Goal: Transaction & Acquisition: Purchase product/service

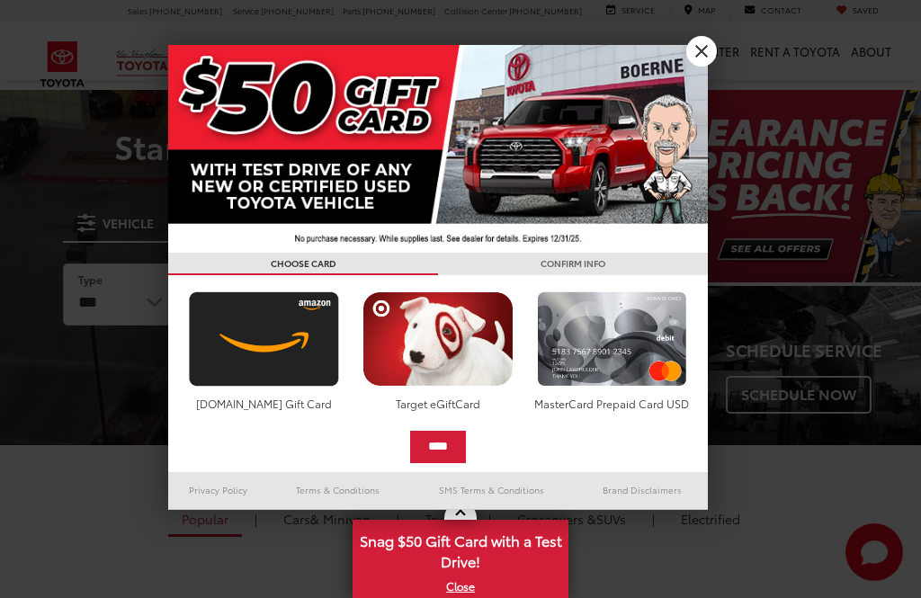
click at [150, 297] on div at bounding box center [460, 299] width 921 height 598
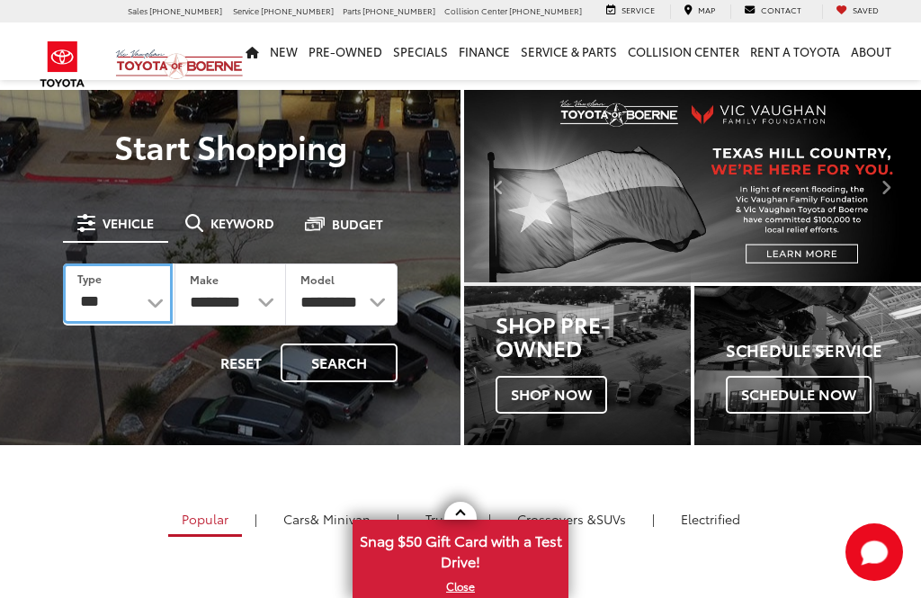
click at [160, 294] on select "*** *** **** *********" at bounding box center [118, 293] width 110 height 60
select select "******"
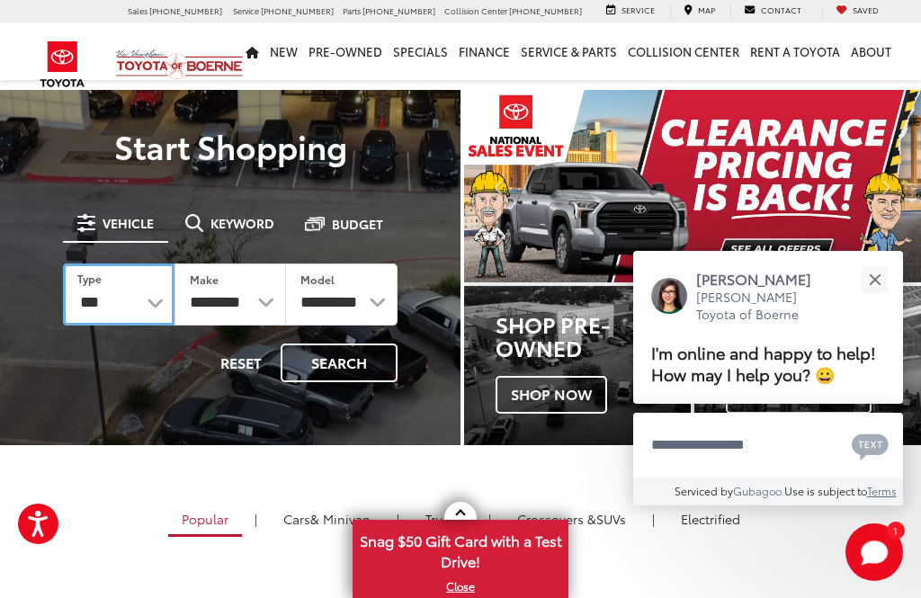
select select "******"
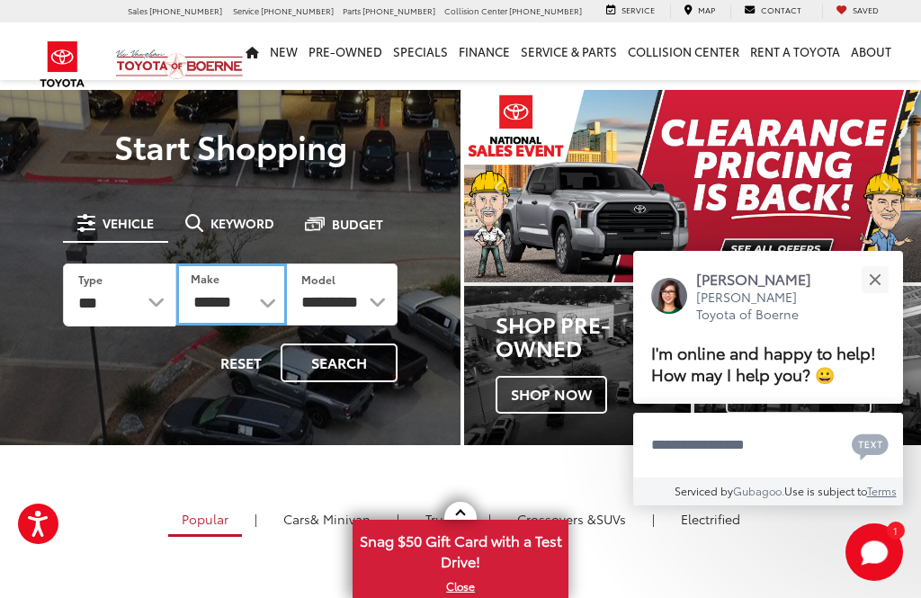
click at [261, 285] on select "******** ******" at bounding box center [231, 294] width 111 height 62
click at [374, 290] on select "**********" at bounding box center [342, 294] width 112 height 62
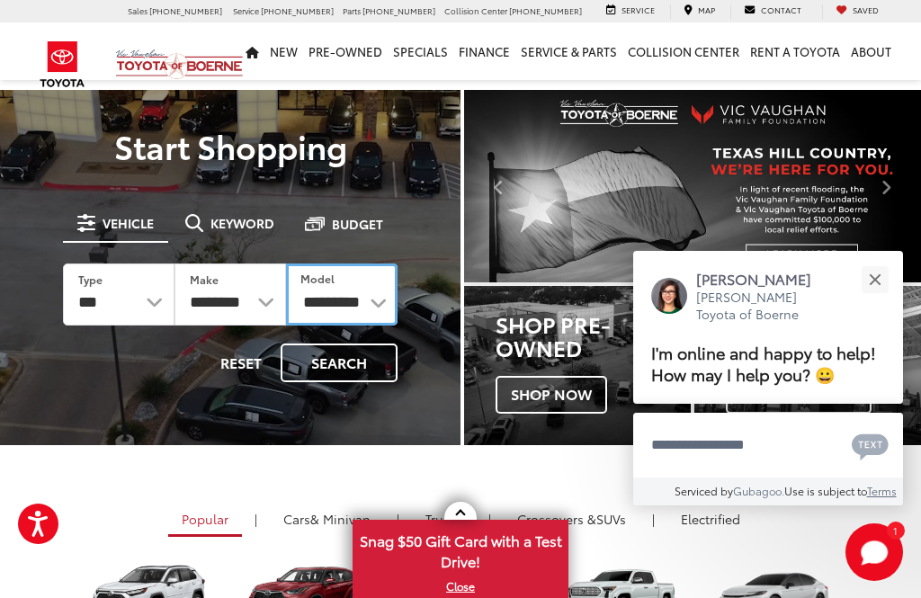
select select "**********"
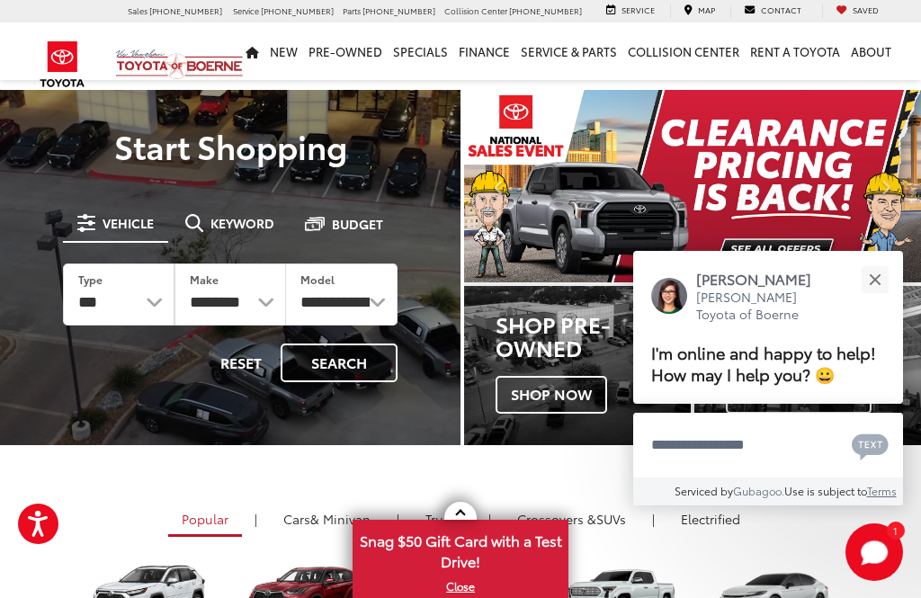
click at [877, 260] on button "Close" at bounding box center [874, 279] width 39 height 39
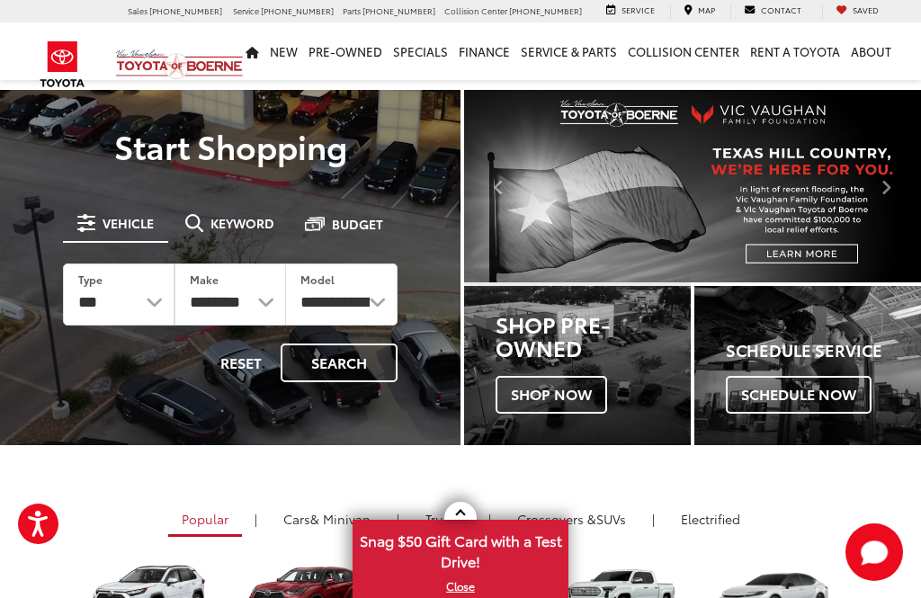
click at [354, 353] on button "Search" at bounding box center [339, 363] width 117 height 39
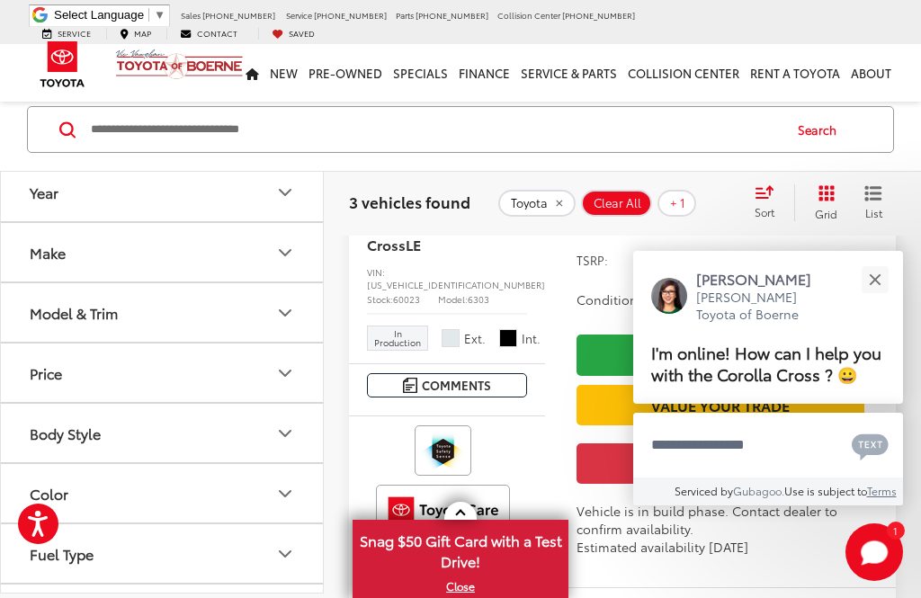
click at [871, 285] on div "Close" at bounding box center [875, 279] width 12 height 12
click at [877, 299] on button "Close" at bounding box center [874, 279] width 39 height 39
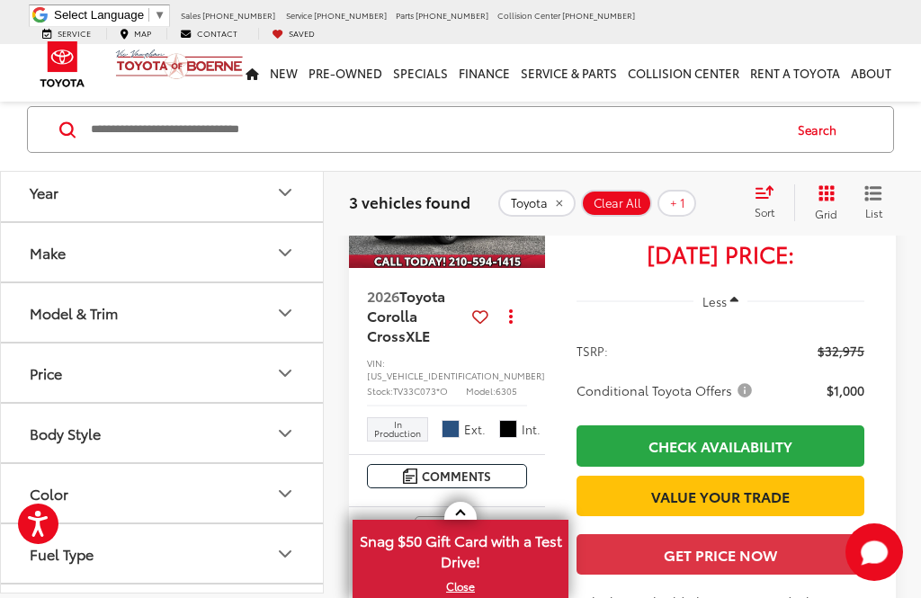
scroll to position [900, 0]
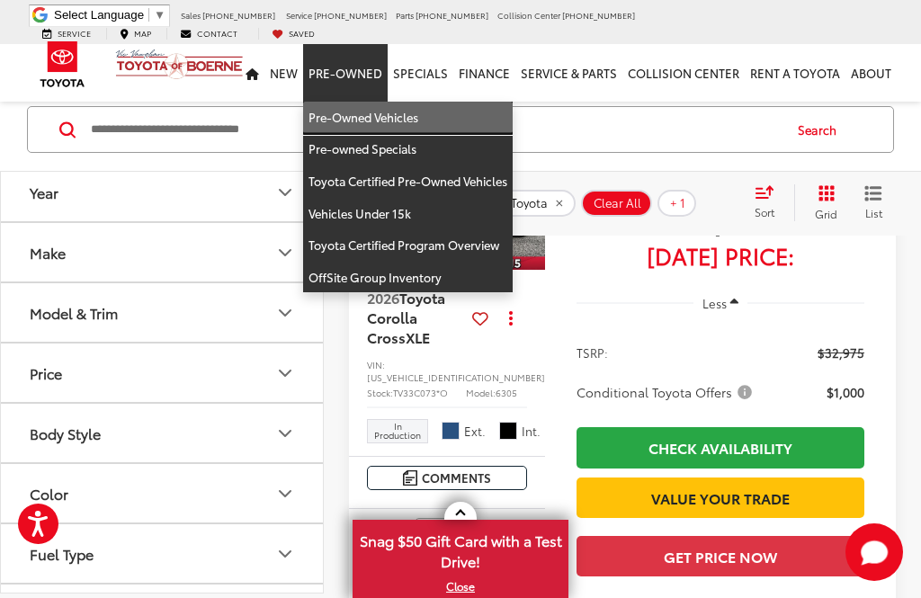
click at [363, 102] on link "Pre-Owned Vehicles" at bounding box center [408, 118] width 210 height 32
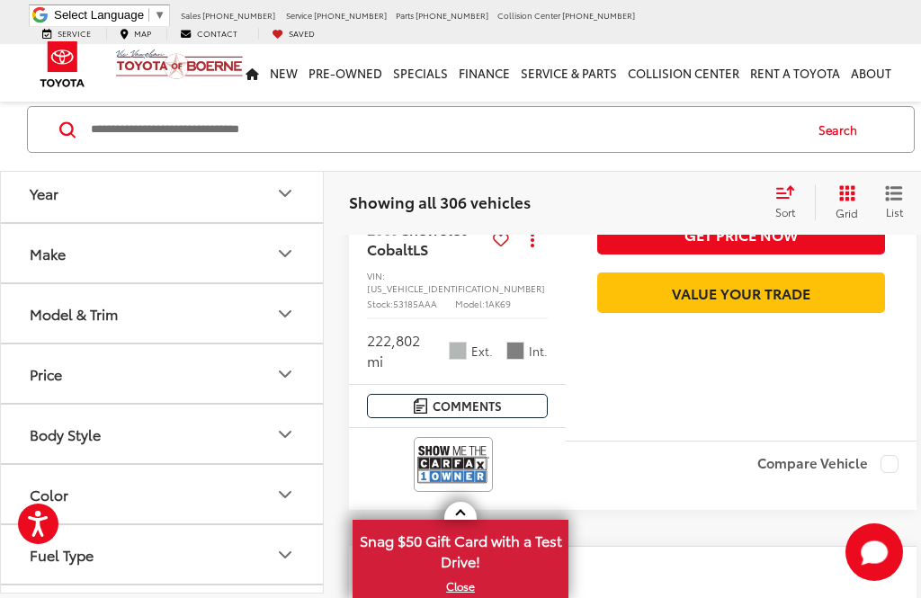
click at [201, 246] on button "Make" at bounding box center [163, 253] width 324 height 58
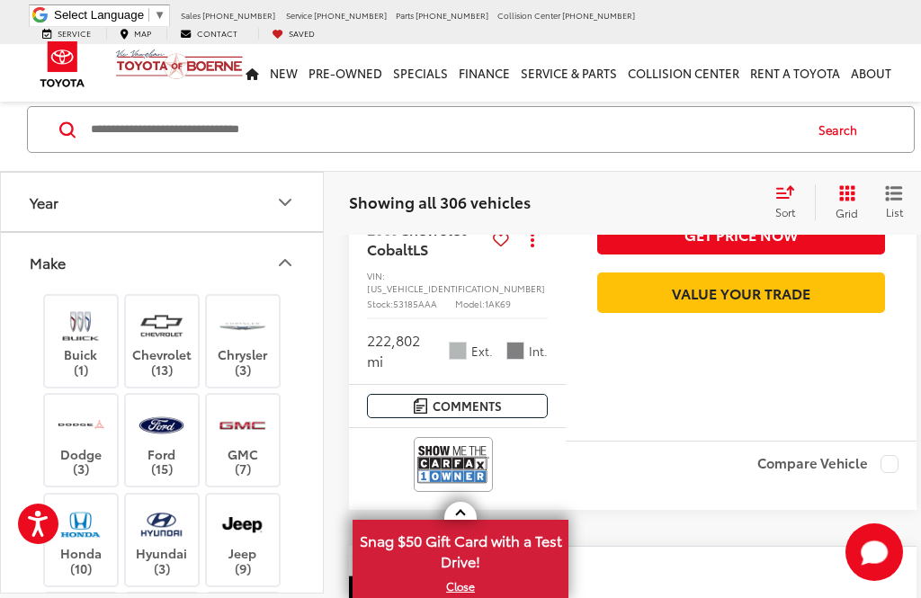
click at [288, 250] on button "Make" at bounding box center [163, 262] width 324 height 58
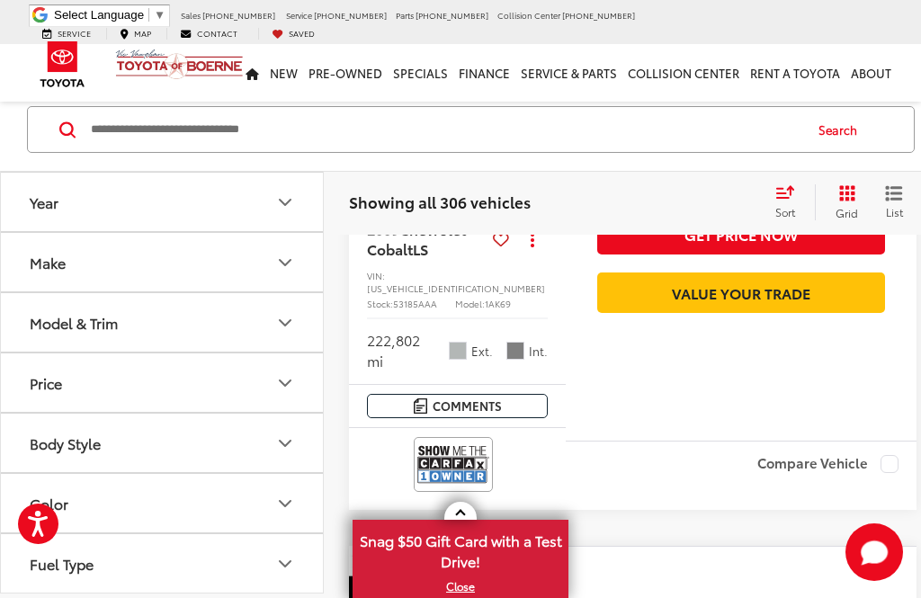
click at [280, 253] on icon "Make" at bounding box center [285, 263] width 22 height 22
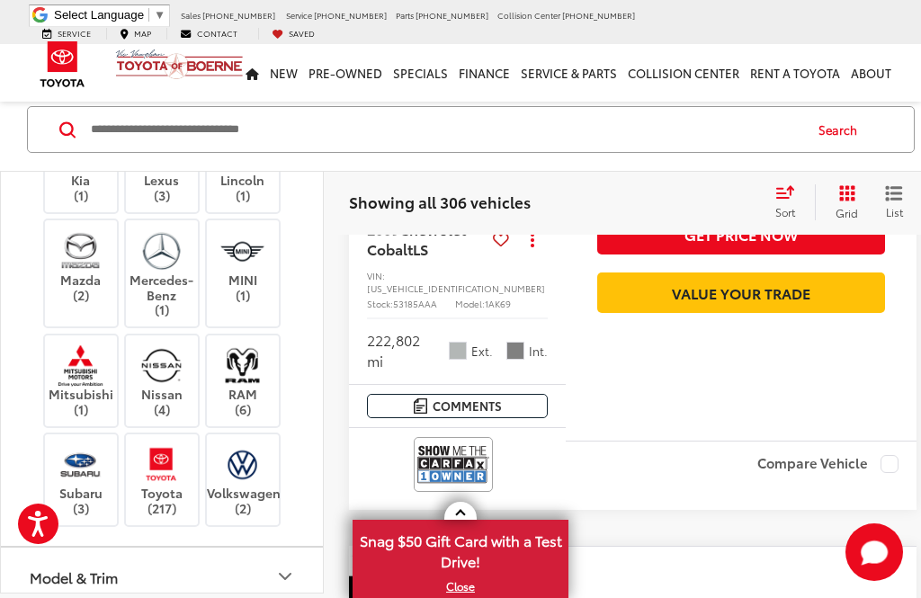
scroll to position [475, 0]
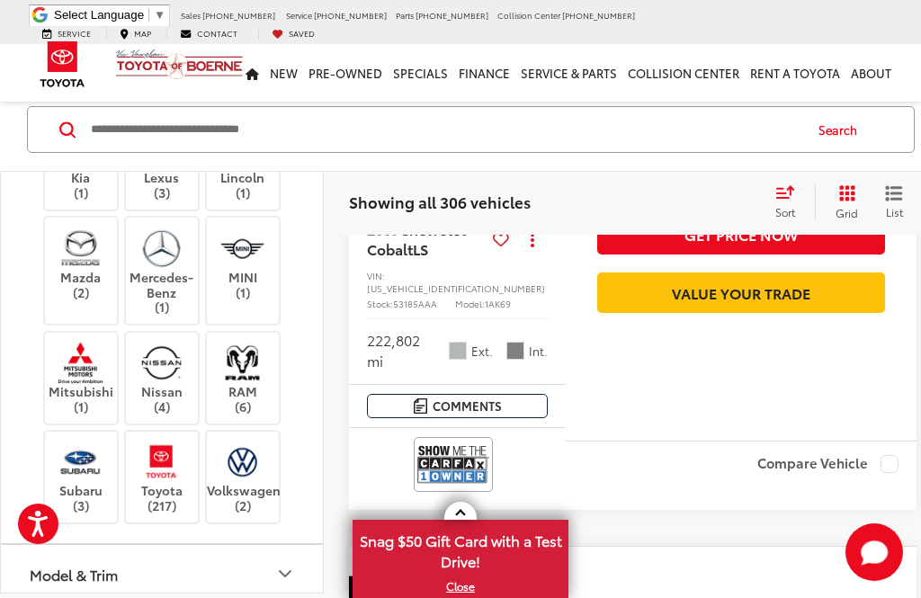
click at [164, 464] on img at bounding box center [161, 462] width 49 height 42
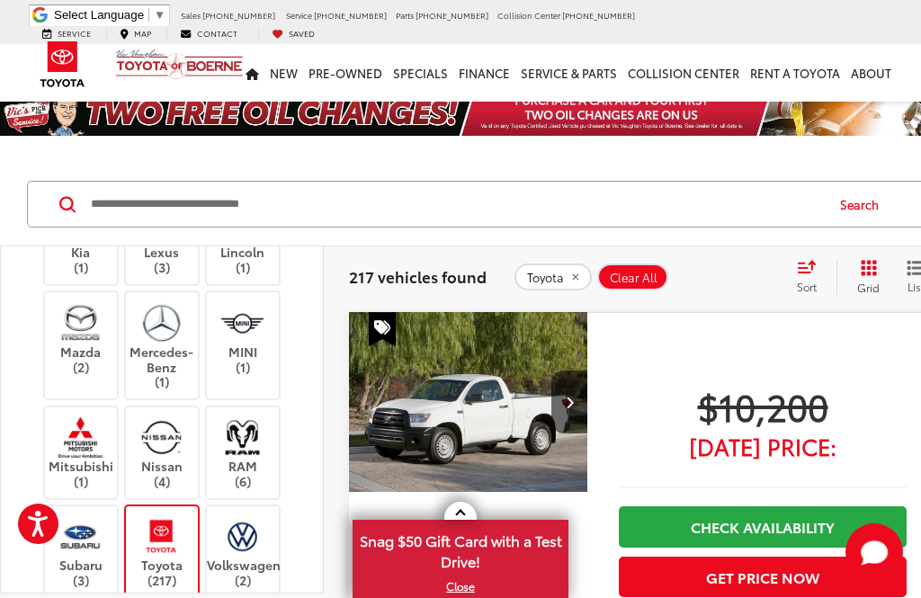
click at [213, 193] on input "Search by Make, Model, or Keyword" at bounding box center [456, 204] width 734 height 43
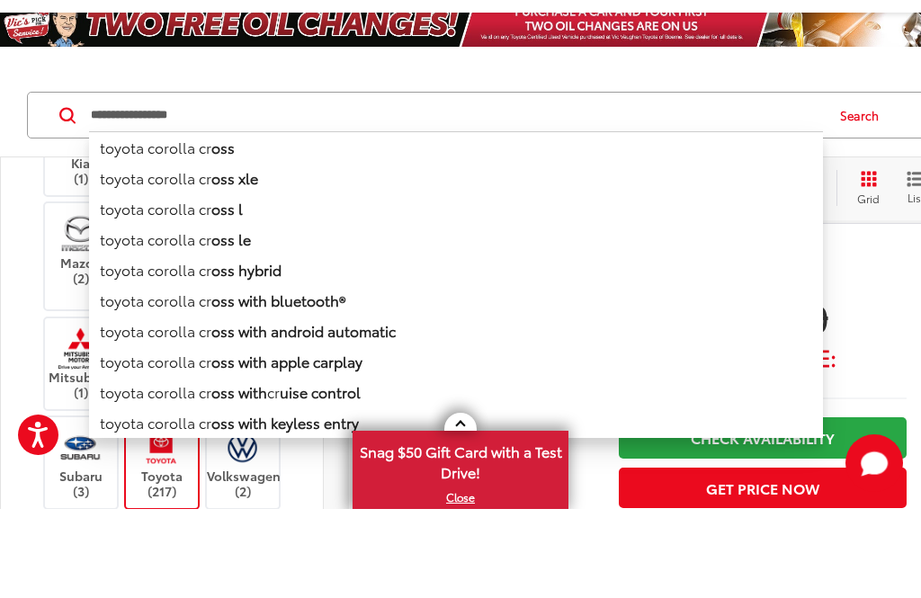
click at [227, 256] on b "oss xle" at bounding box center [234, 266] width 47 height 21
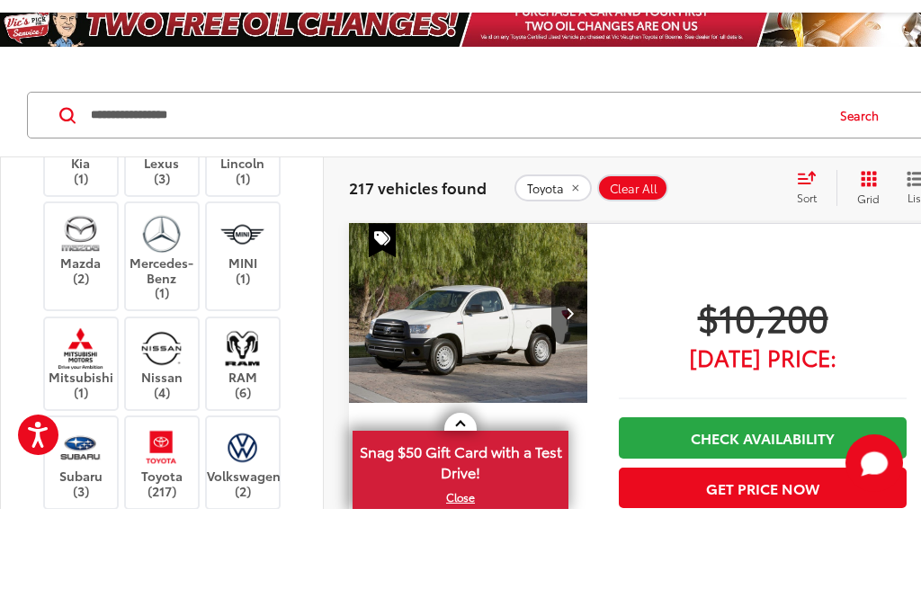
type input "**********"
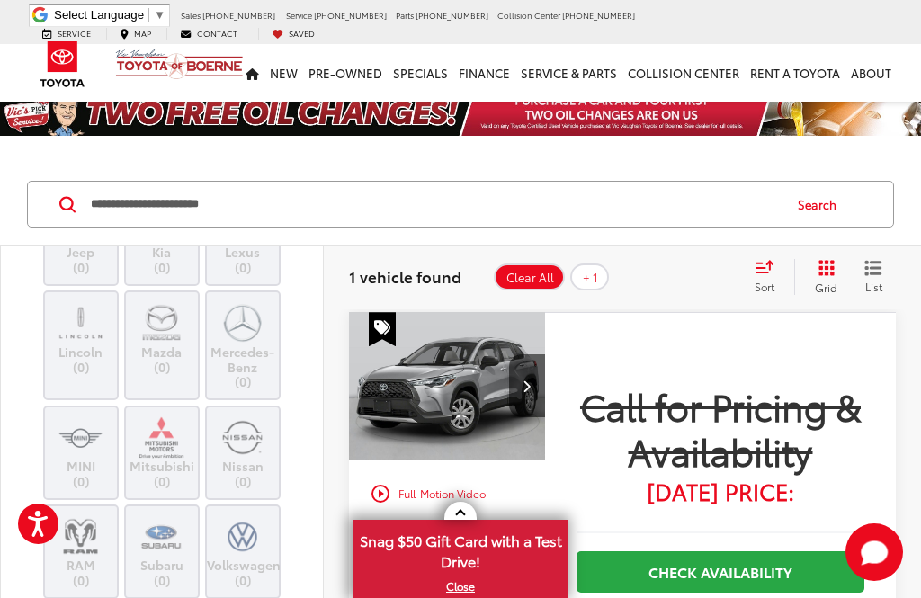
scroll to position [89, 0]
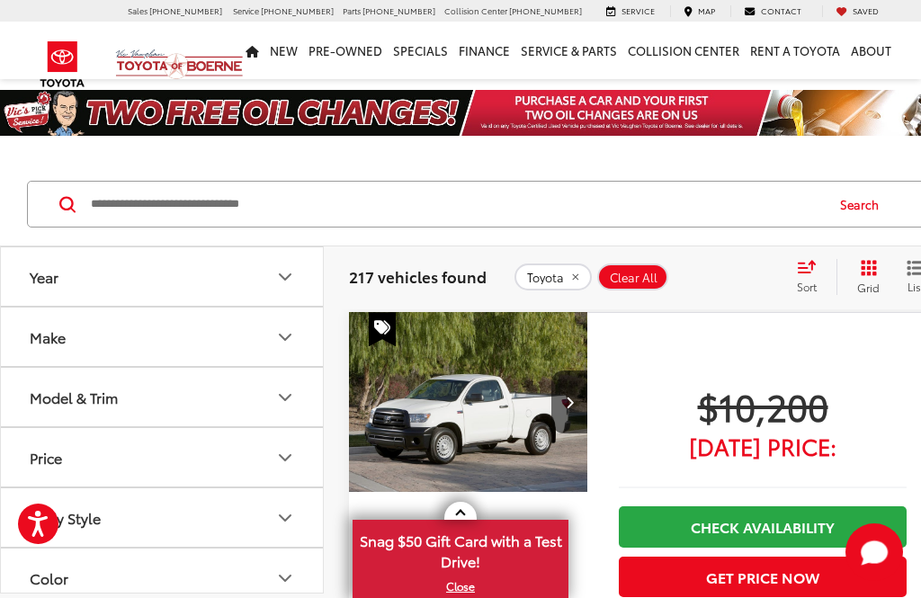
click at [273, 328] on button "Make" at bounding box center [163, 337] width 324 height 58
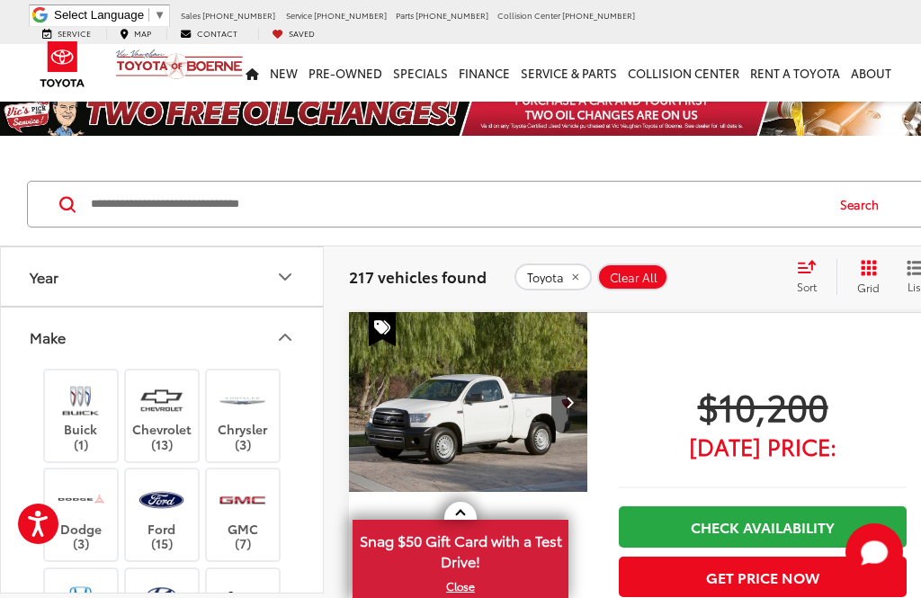
click at [273, 332] on button "Make" at bounding box center [163, 337] width 324 height 58
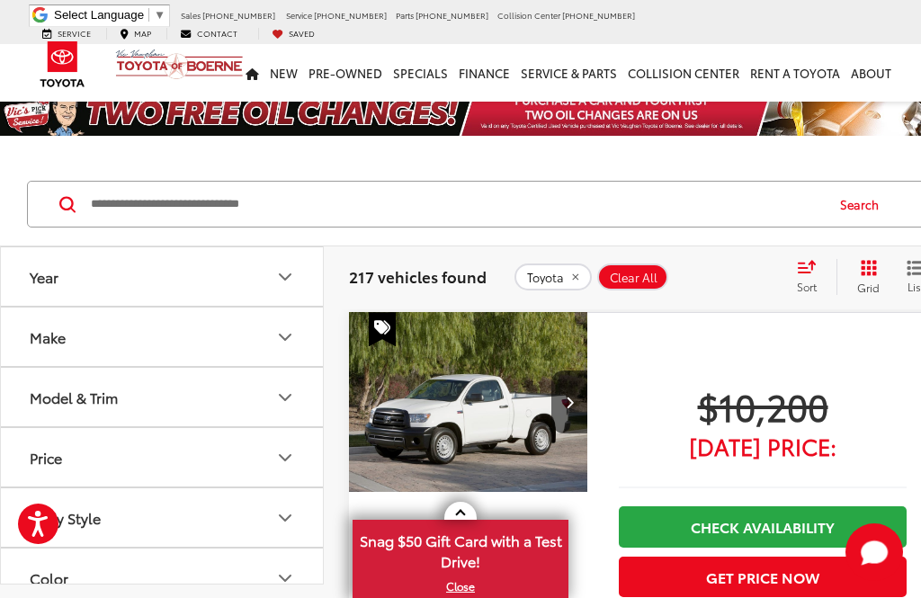
click at [285, 334] on icon "Make" at bounding box center [285, 337] width 22 height 22
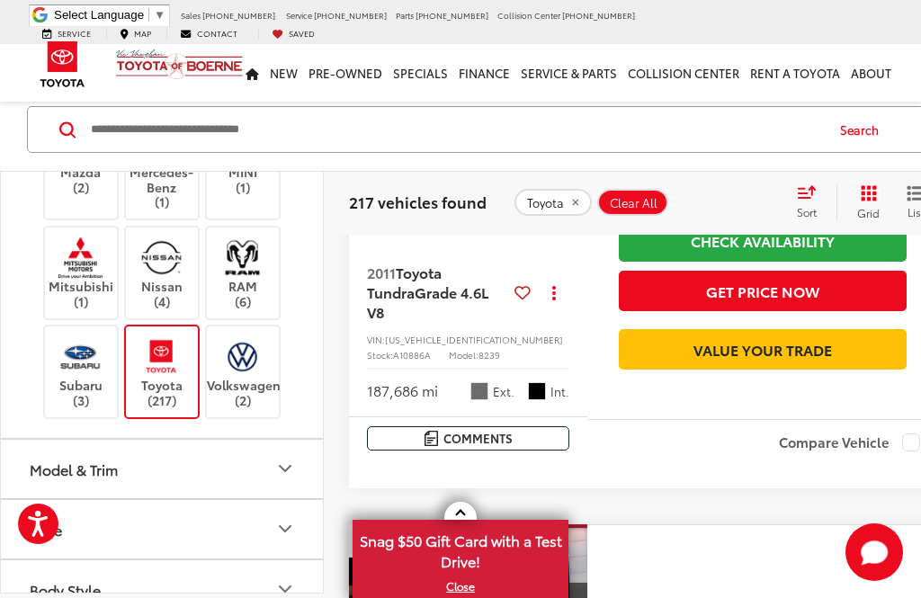
scroll to position [582, 0]
click at [258, 455] on button "Model & Trim" at bounding box center [163, 466] width 324 height 58
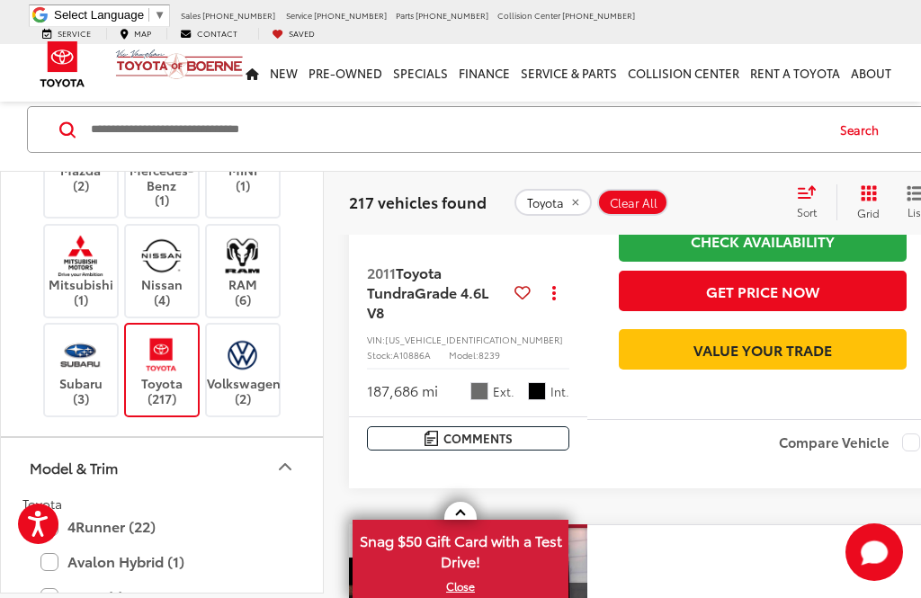
scroll to position [915, 0]
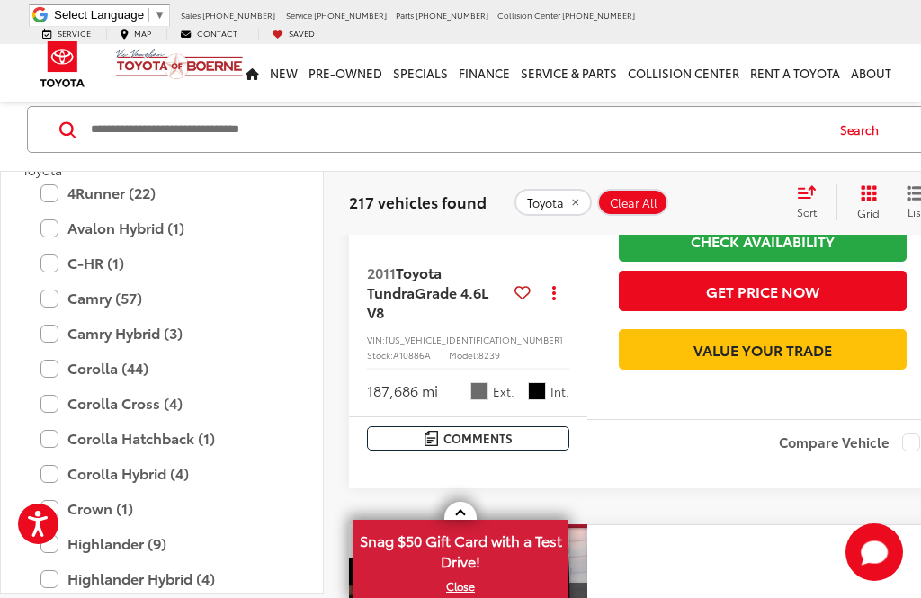
click at [55, 317] on label "Camry Hybrid (3)" at bounding box center [161, 332] width 243 height 31
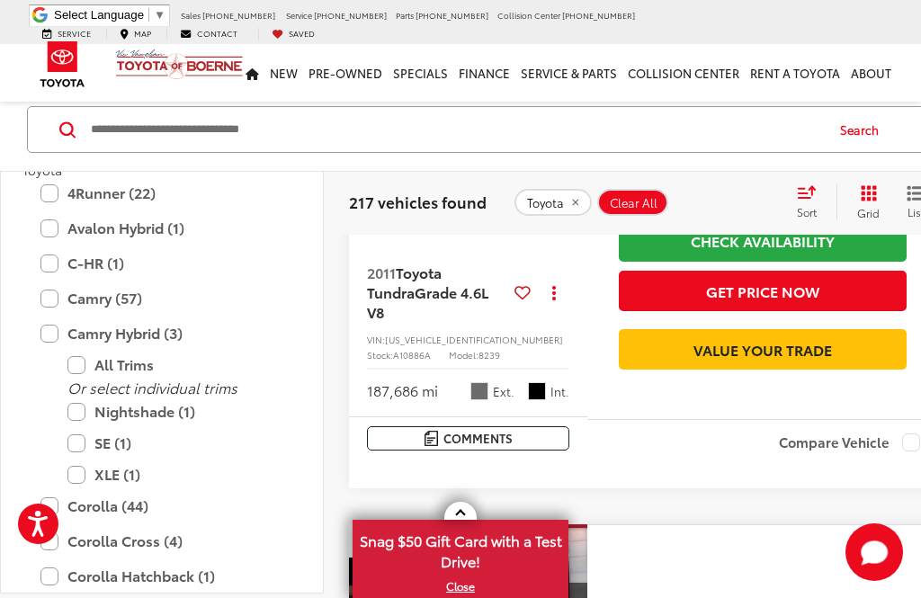
scroll to position [75, 0]
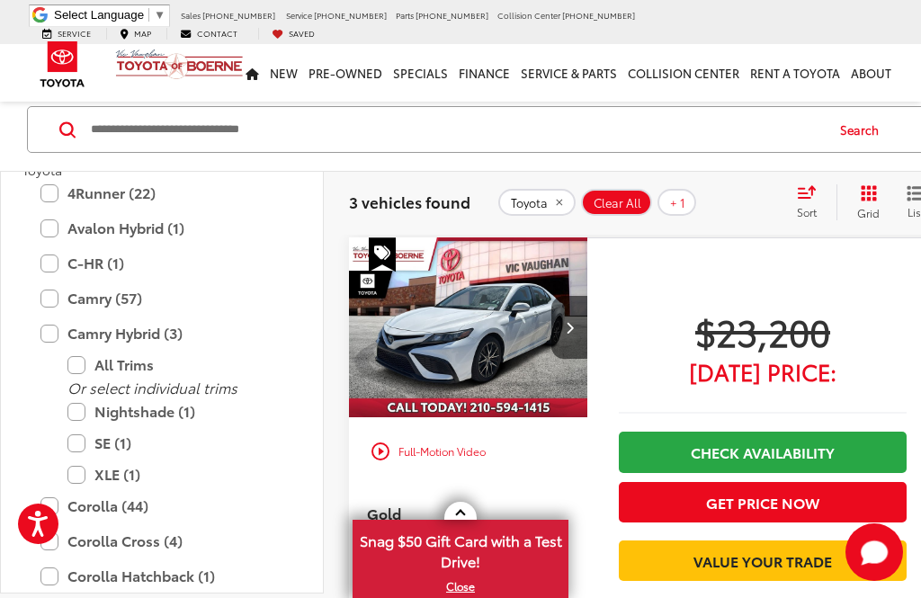
click at [53, 326] on label "Camry Hybrid (3)" at bounding box center [161, 332] width 243 height 31
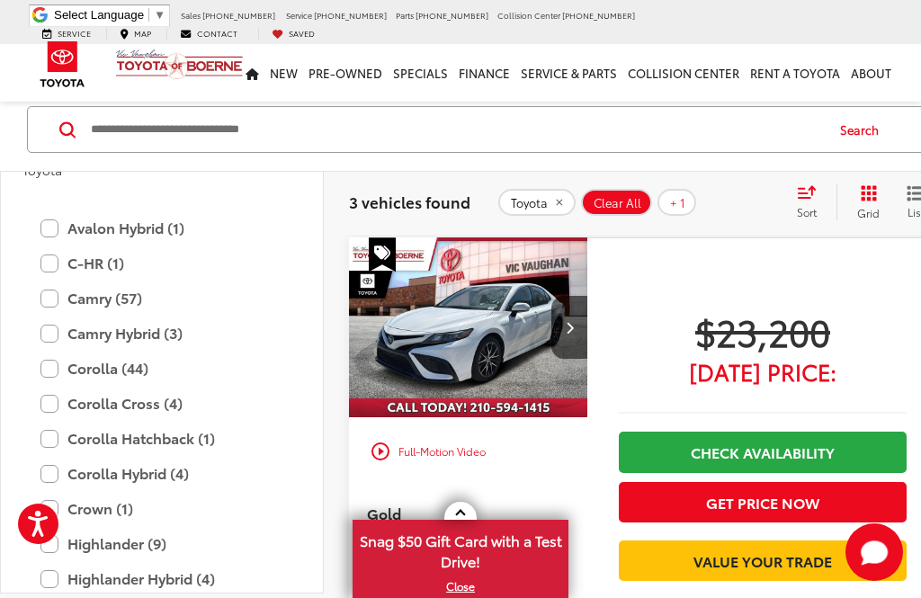
scroll to position [973, 0]
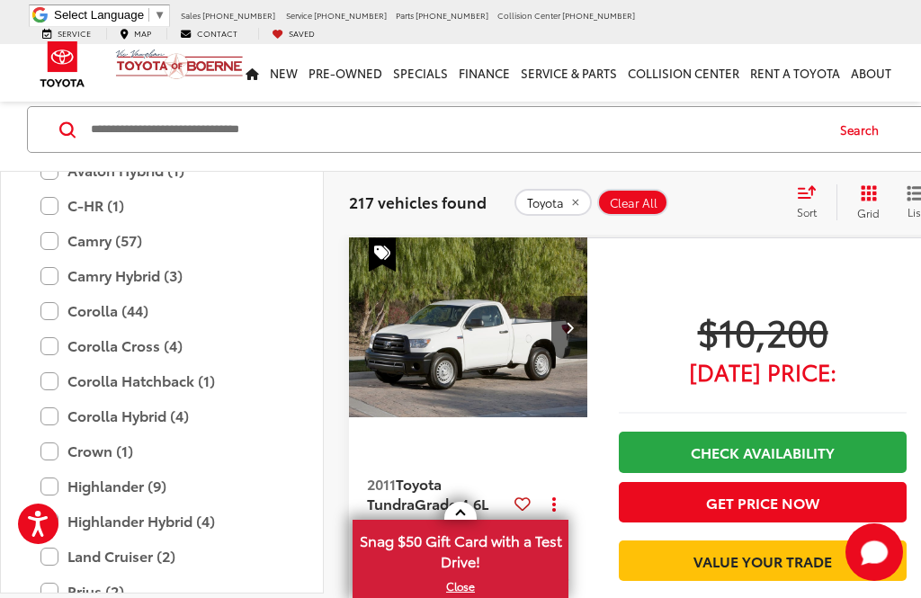
click at [53, 330] on label "Corolla Cross (4)" at bounding box center [161, 345] width 243 height 31
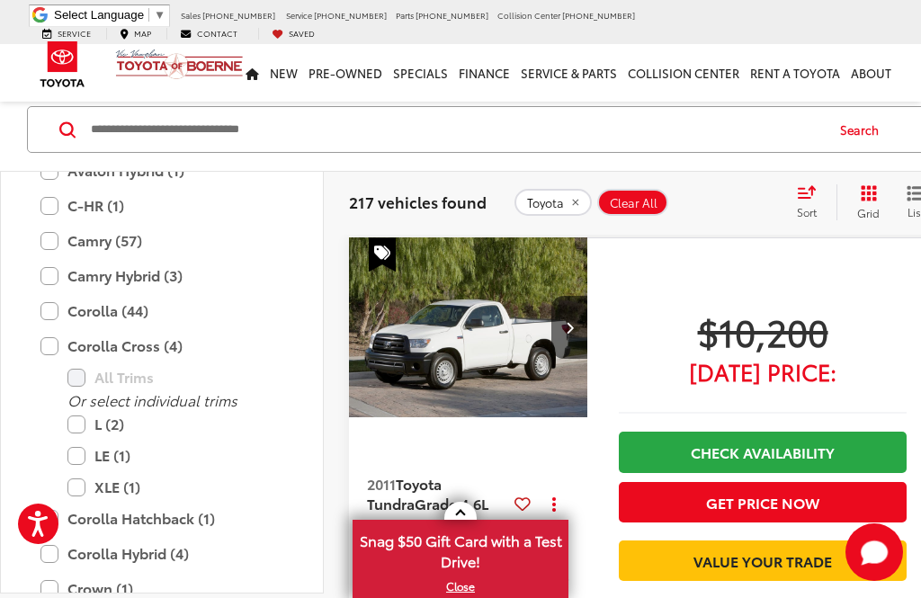
click at [50, 332] on label "Corolla Cross (4)" at bounding box center [161, 345] width 243 height 31
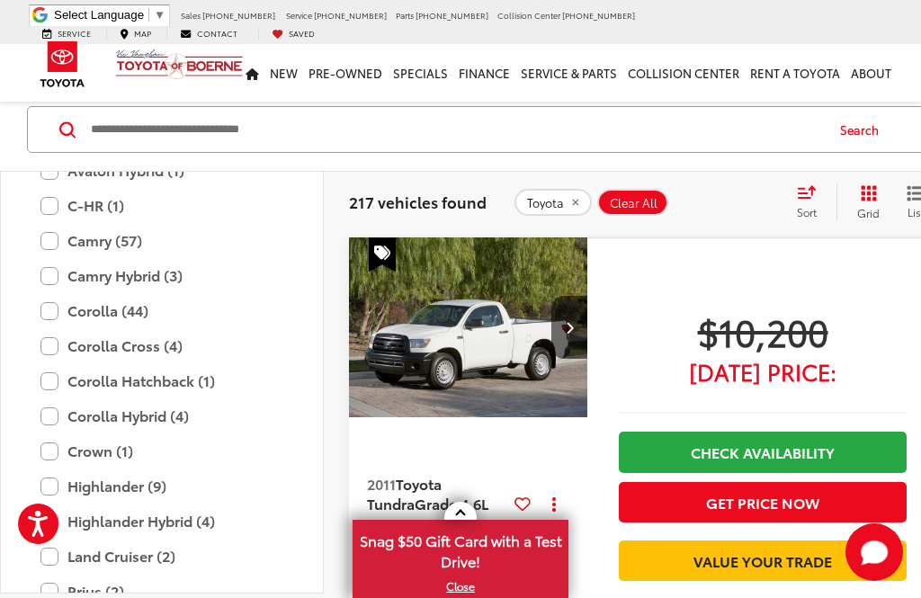
click at [48, 340] on label "Corolla Cross (4)" at bounding box center [161, 345] width 243 height 31
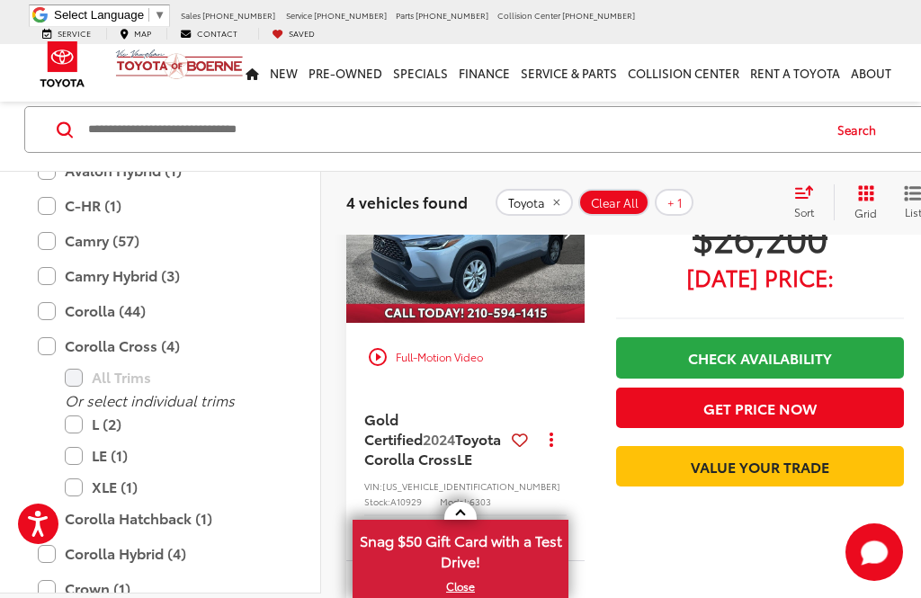
scroll to position [172, 3]
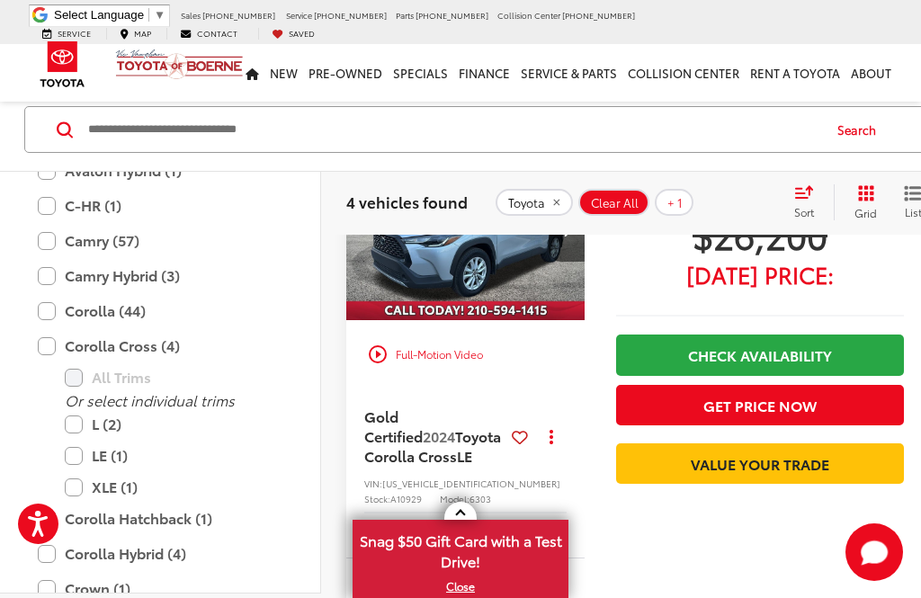
click at [729, 353] on link "Check Availability" at bounding box center [760, 355] width 288 height 40
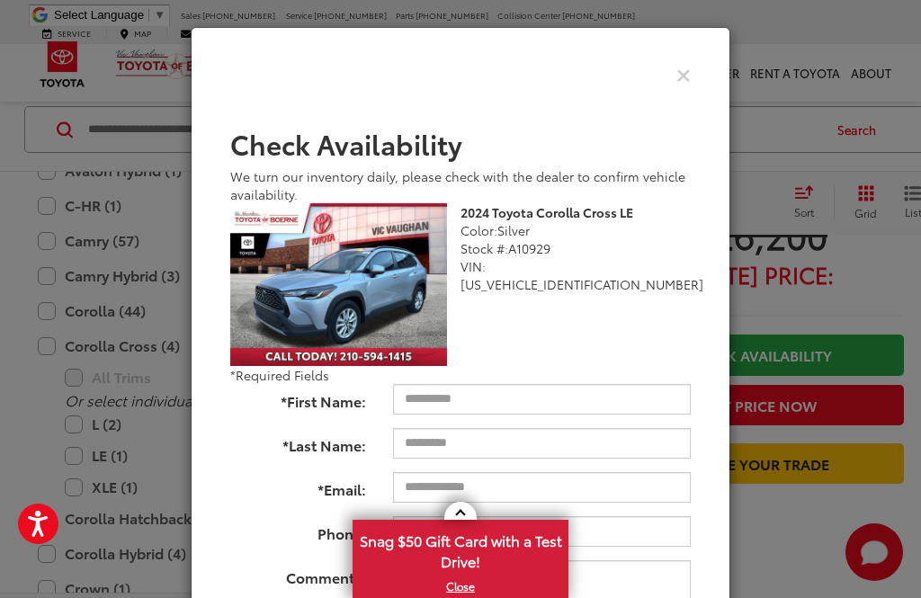
click at [680, 80] on icon "Close" at bounding box center [683, 74] width 14 height 19
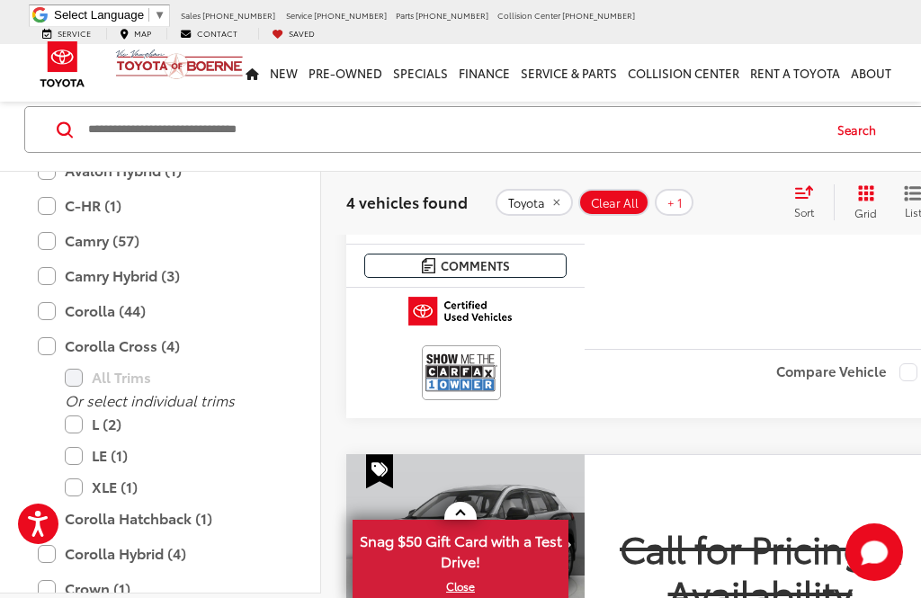
scroll to position [487, 3]
click at [456, 273] on span "Comments" at bounding box center [475, 264] width 69 height 17
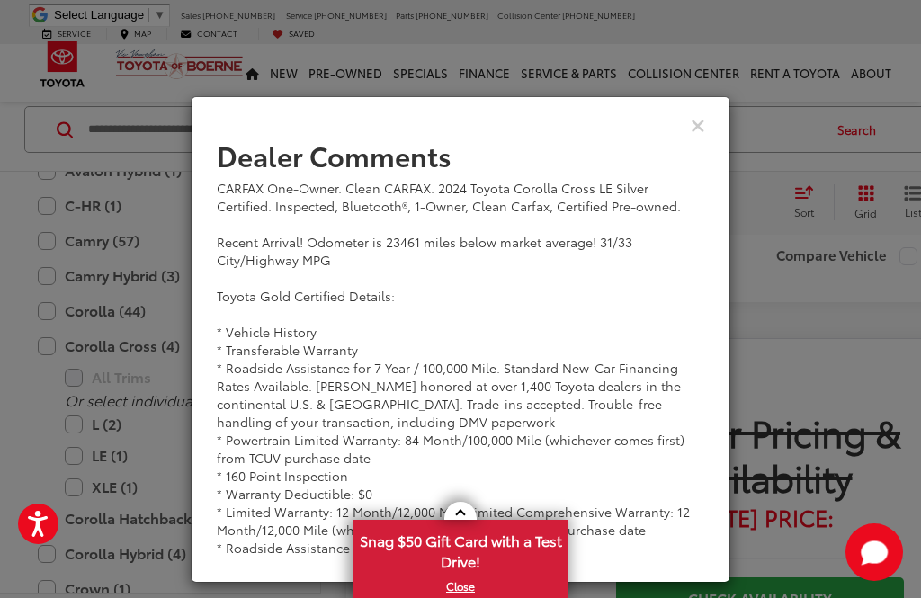
scroll to position [1199, 3]
click at [465, 520] on link at bounding box center [460, 511] width 32 height 18
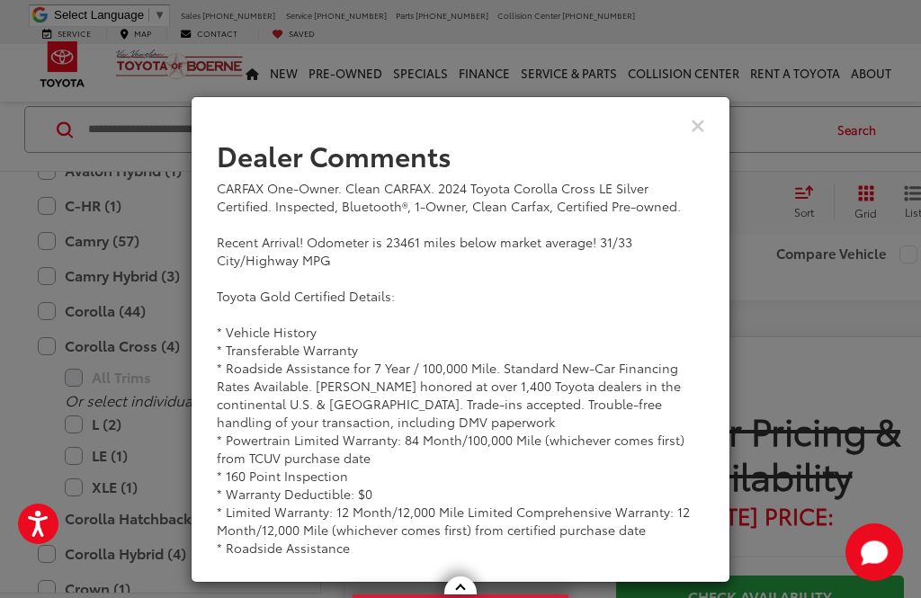
click at [703, 105] on div "View Comments" at bounding box center [461, 124] width 540 height 69
click at [696, 125] on icon "Close" at bounding box center [698, 124] width 14 height 19
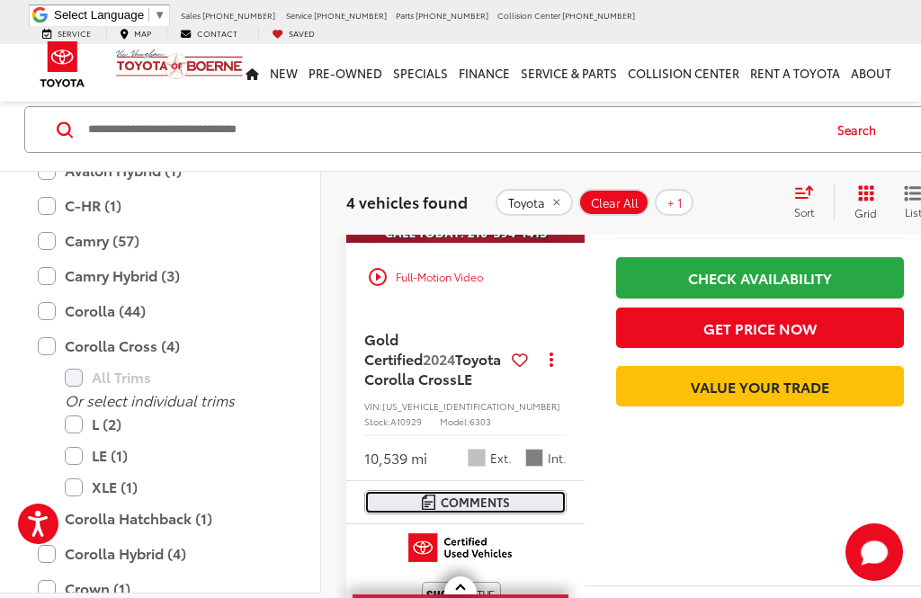
scroll to position [244, 3]
